Goal: Task Accomplishment & Management: Use online tool/utility

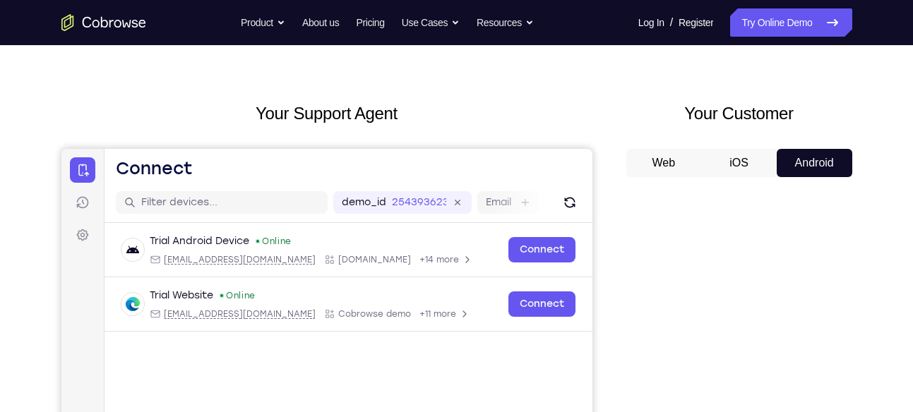
scroll to position [26, 0]
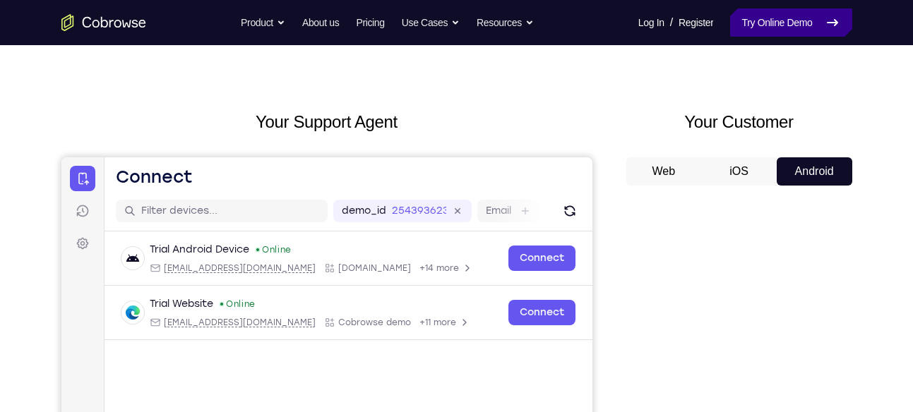
click at [763, 30] on link "Try Online Demo" at bounding box center [790, 22] width 121 height 28
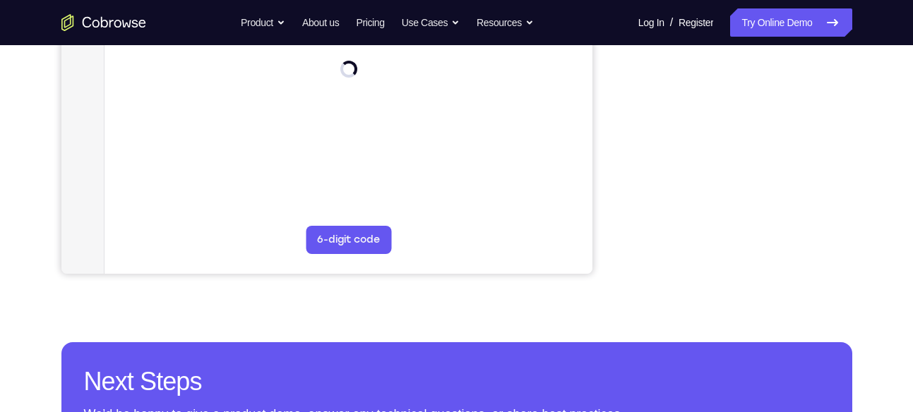
scroll to position [386, 0]
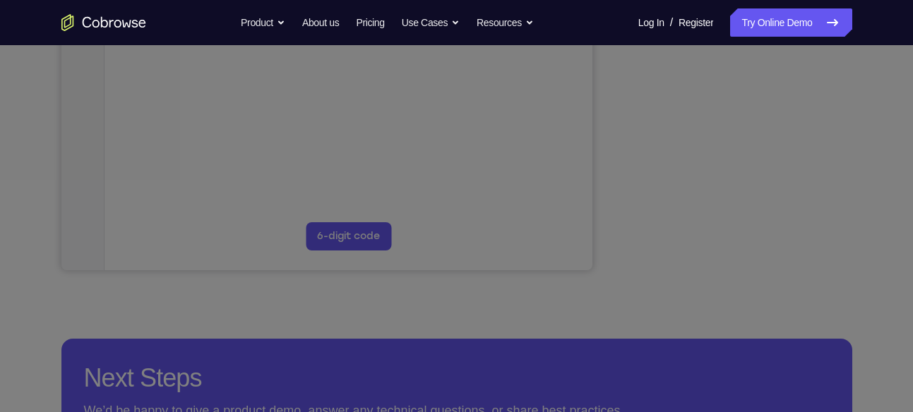
click at [727, 241] on icon at bounding box center [462, 149] width 924 height 527
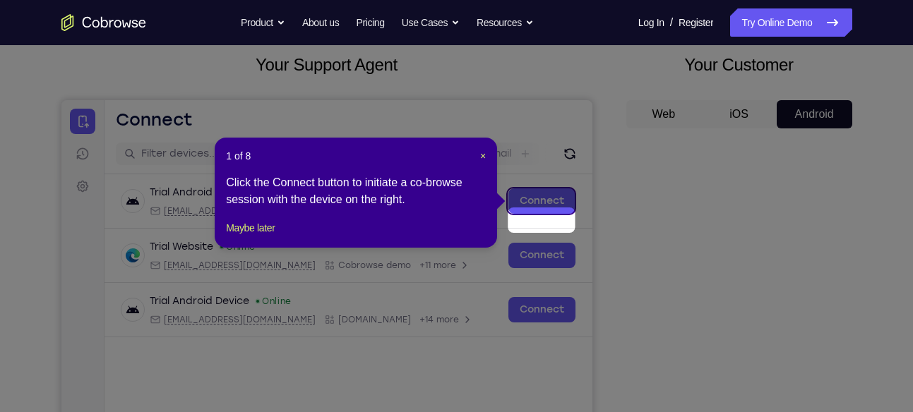
scroll to position [64, 0]
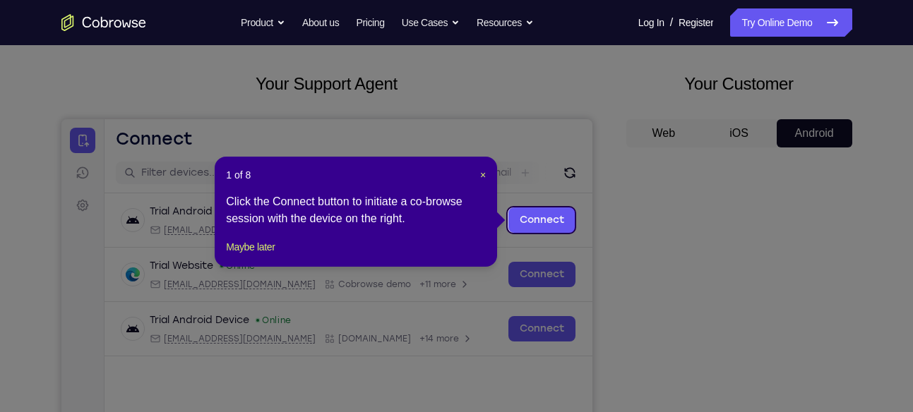
click at [222, 257] on div "1 of 8 × Click the Connect button to initiate a co-browse session with the devi…" at bounding box center [356, 212] width 282 height 110
click at [229, 256] on button "Maybe later" at bounding box center [250, 247] width 49 height 17
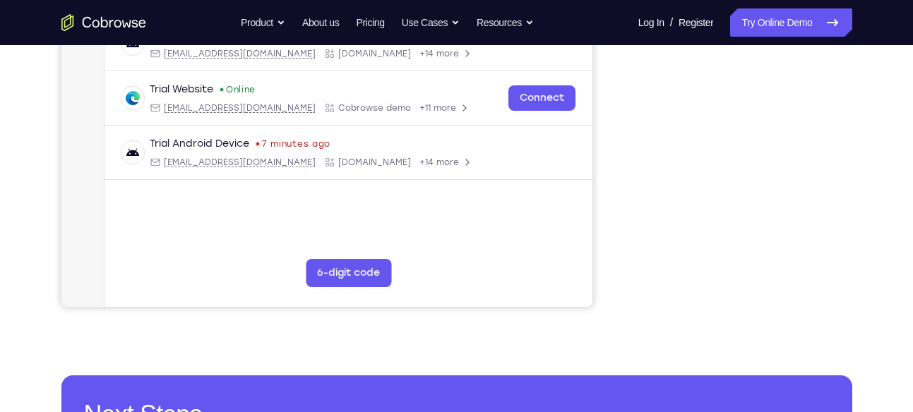
scroll to position [302, 0]
